Goal: Navigation & Orientation: Find specific page/section

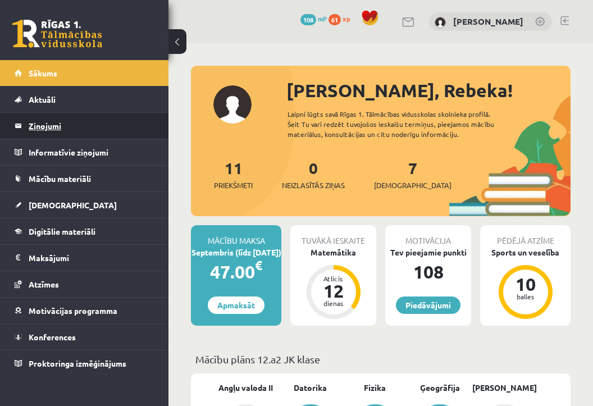
click at [34, 125] on legend "Ziņojumi 0" at bounding box center [92, 126] width 126 height 26
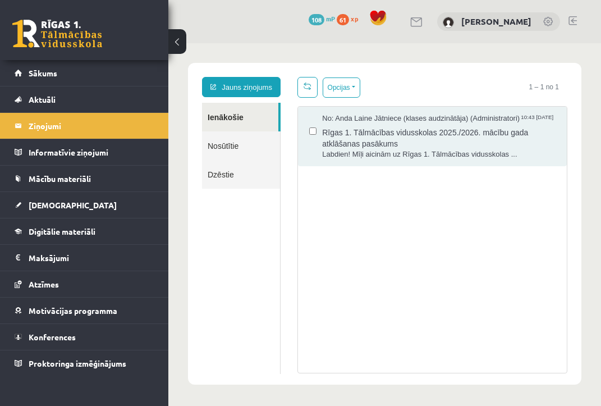
click at [270, 142] on link "Nosūtītie" at bounding box center [241, 145] width 78 height 29
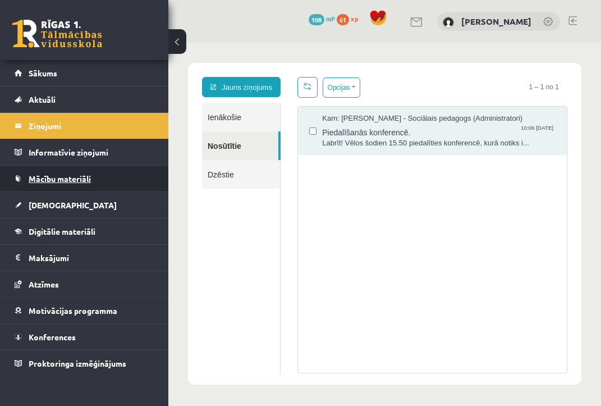
click at [67, 184] on link "Mācību materiāli" at bounding box center [85, 179] width 140 height 26
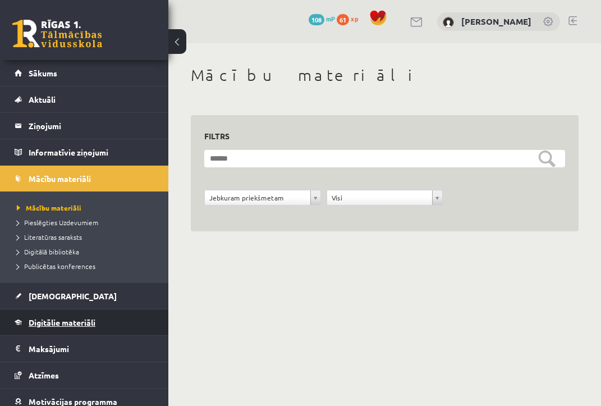
scroll to position [61, 0]
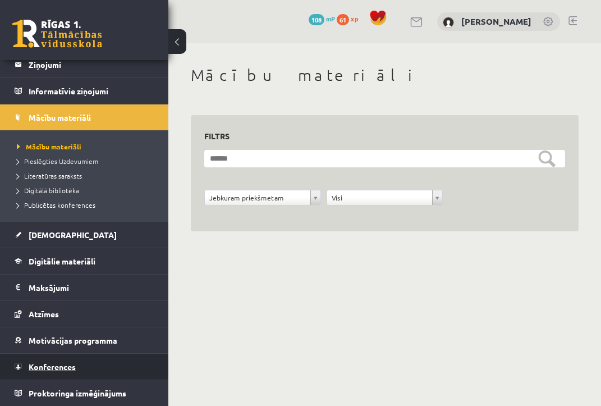
click at [62, 368] on span "Konferences" at bounding box center [52, 367] width 47 height 10
